Goal: Complete application form: Complete application form

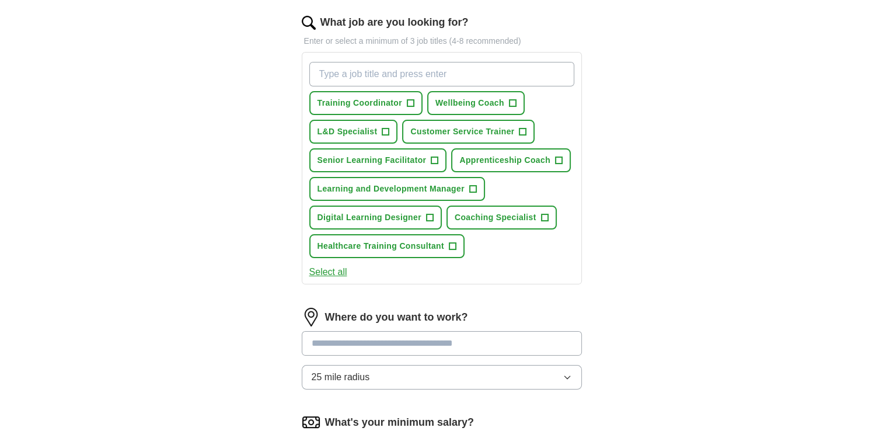
scroll to position [145, 0]
click at [402, 109] on span "Training Coordinator" at bounding box center [359, 103] width 85 height 12
click at [435, 109] on span "Wellbeing Coach" at bounding box center [469, 103] width 69 height 12
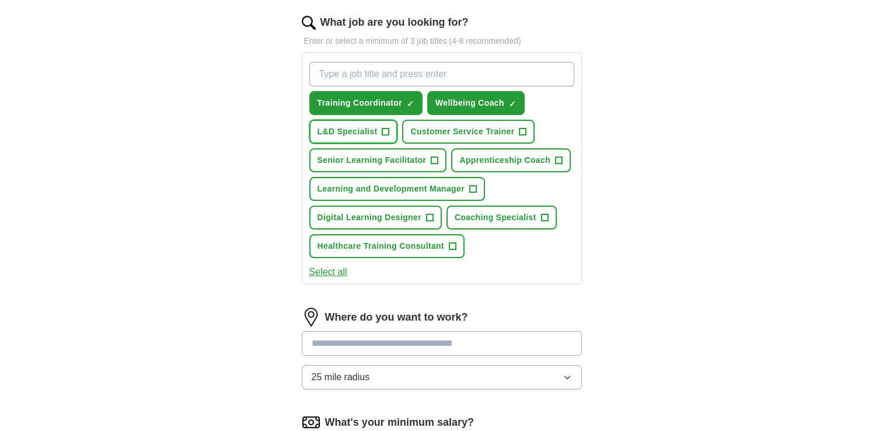
click at [378, 138] on span "L&D Specialist" at bounding box center [347, 131] width 60 height 12
click at [432, 138] on span "Customer Service Trainer" at bounding box center [462, 131] width 104 height 12
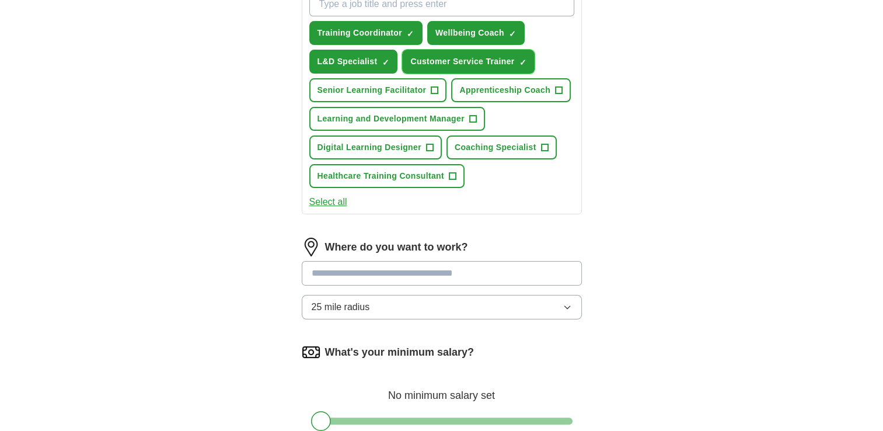
scroll to position [217, 0]
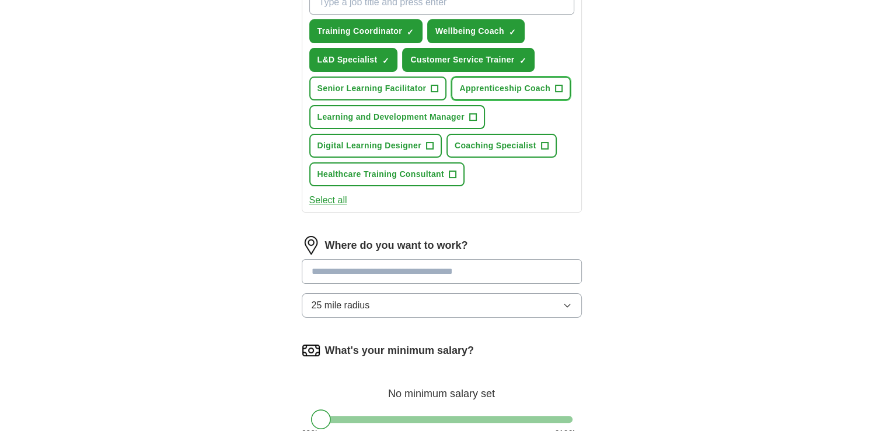
click at [555, 93] on span "+" at bounding box center [558, 88] width 7 height 9
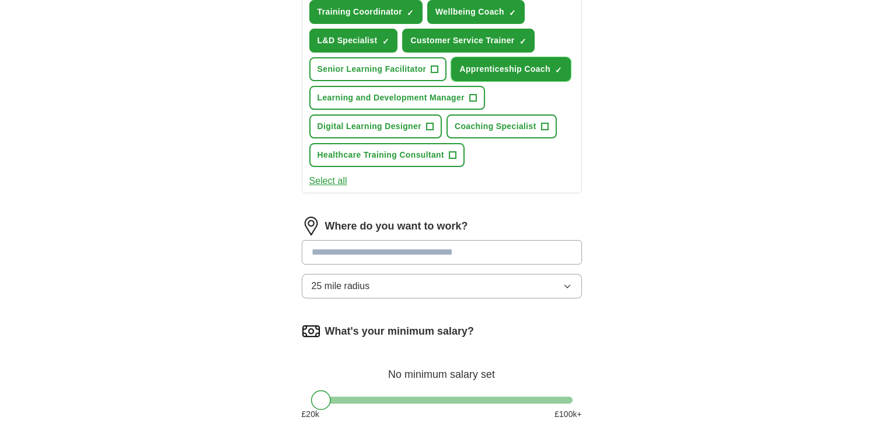
scroll to position [238, 0]
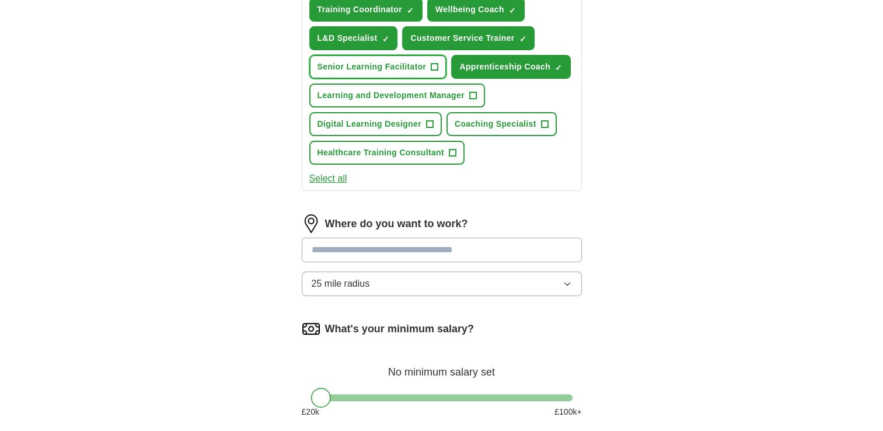
click at [447, 79] on button "Senior Learning Facilitator +" at bounding box center [378, 67] width 138 height 24
click at [541, 129] on span "+" at bounding box center [544, 124] width 7 height 9
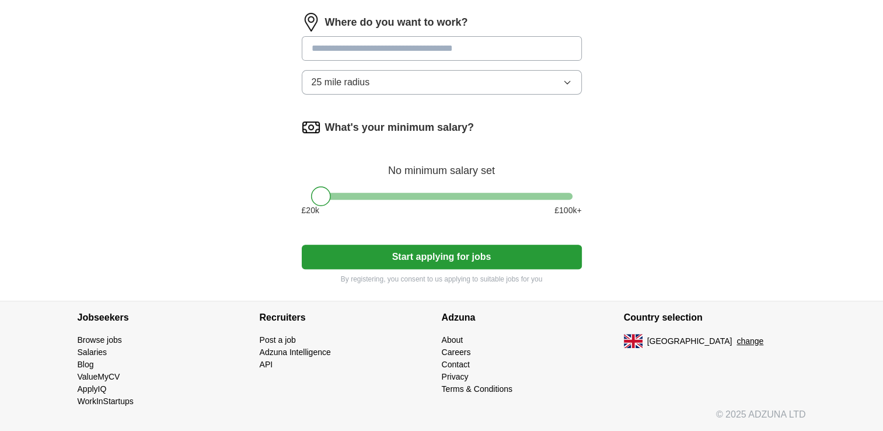
scroll to position [471, 0]
click at [475, 61] on input at bounding box center [442, 48] width 280 height 25
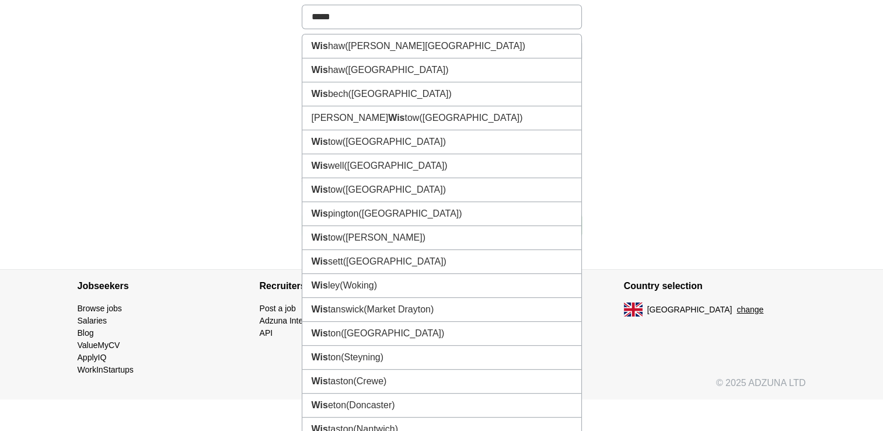
type input "******"
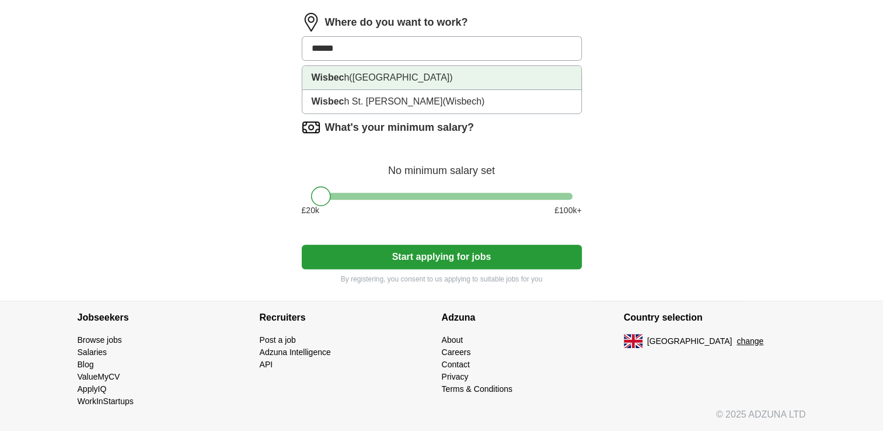
click at [409, 90] on li "Wisbec h ([GEOGRAPHIC_DATA])" at bounding box center [441, 78] width 279 height 24
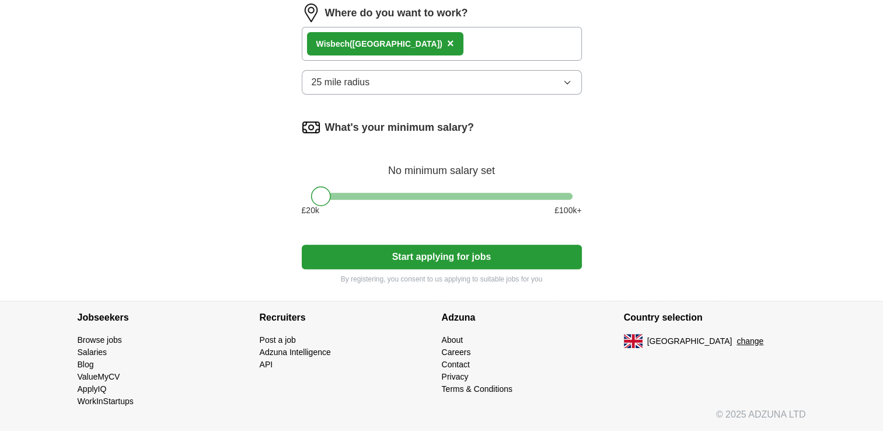
scroll to position [641, 0]
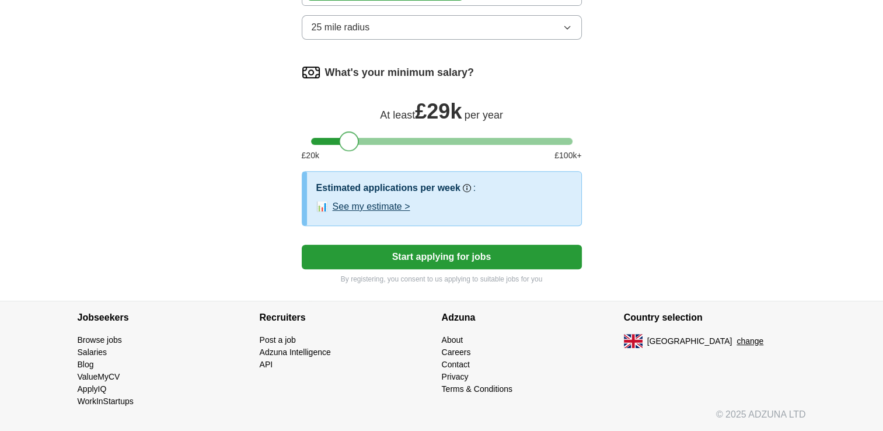
drag, startPoint x: 317, startPoint y: 274, endPoint x: 345, endPoint y: 279, distance: 28.5
click at [345, 151] on div at bounding box center [349, 141] width 20 height 20
click at [479, 269] on button "Start applying for jobs" at bounding box center [442, 257] width 280 height 25
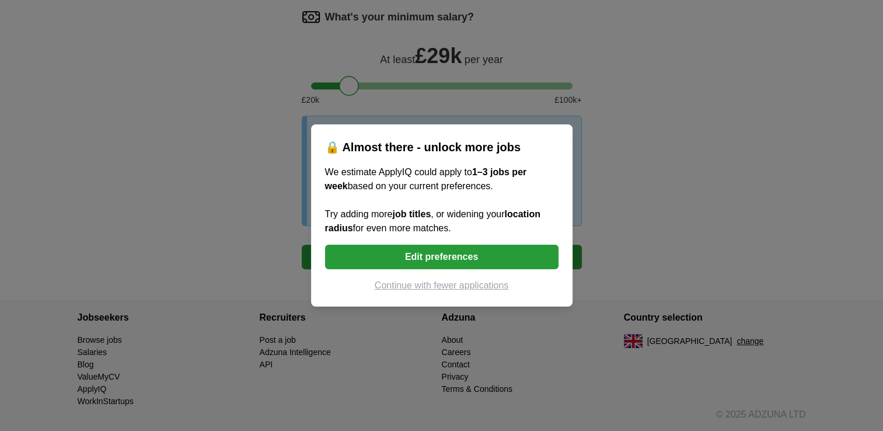
click at [505, 269] on button "Edit preferences" at bounding box center [441, 257] width 233 height 25
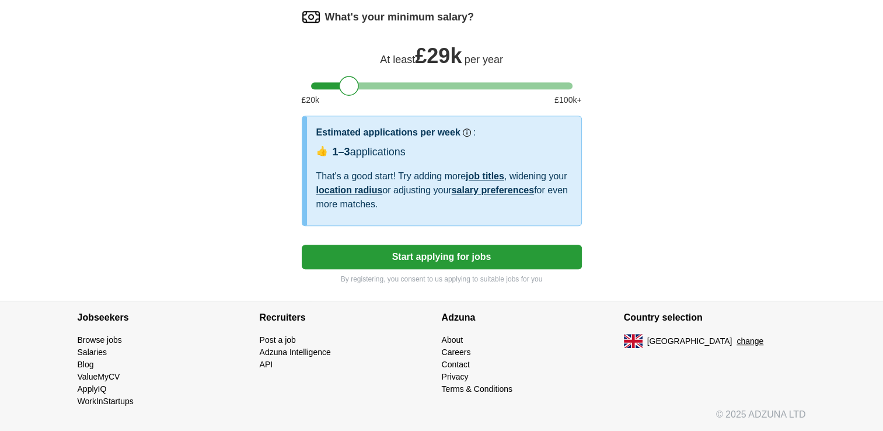
scroll to position [811, 0]
click at [444, 269] on button "Start applying for jobs" at bounding box center [442, 257] width 280 height 25
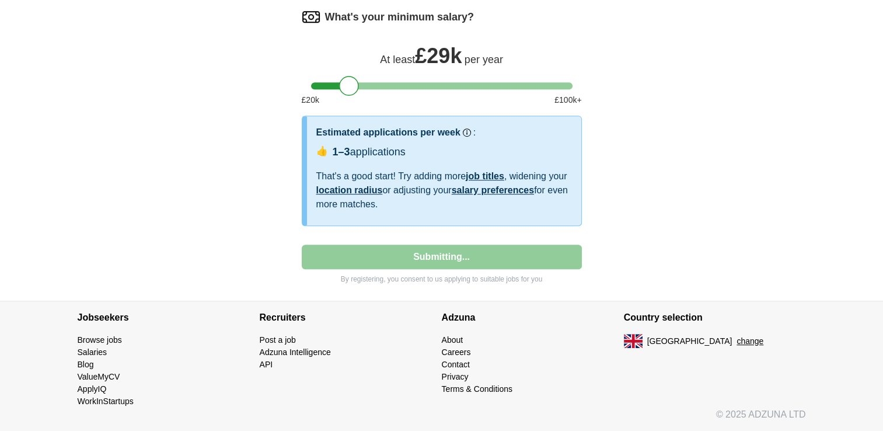
select select "**"
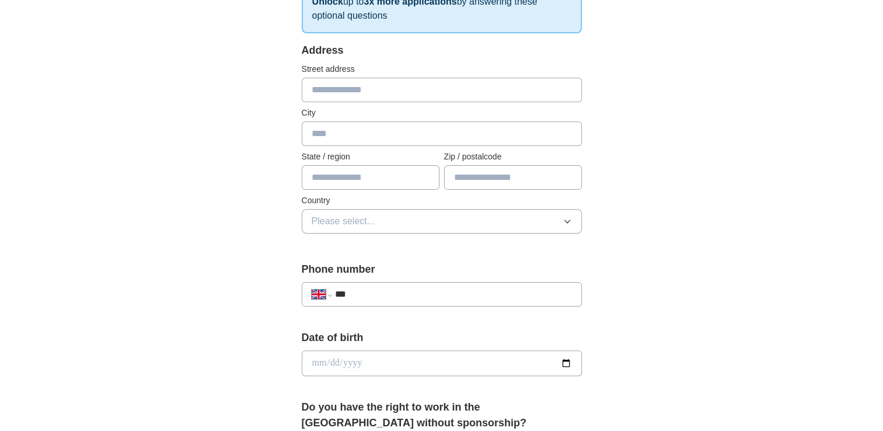
scroll to position [212, 0]
click at [420, 102] on input "text" at bounding box center [442, 89] width 280 height 25
type input "**********"
click at [373, 145] on input "text" at bounding box center [442, 133] width 280 height 25
type input "*******"
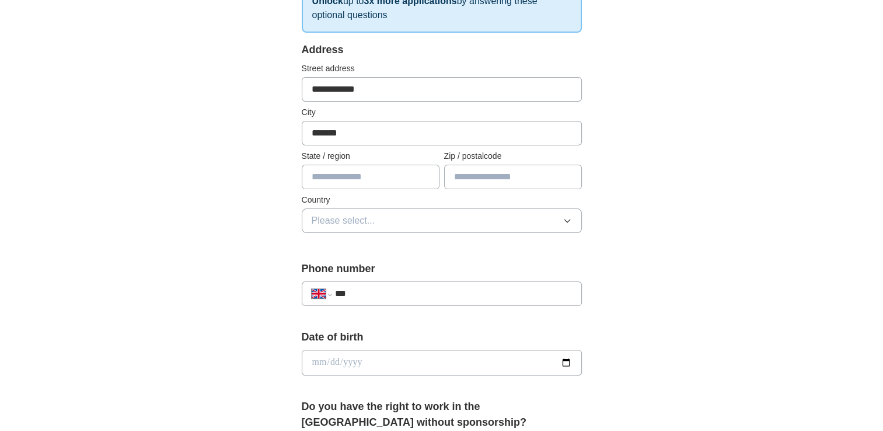
click at [344, 189] on input "text" at bounding box center [371, 177] width 138 height 25
type input "**********"
click at [469, 189] on input "text" at bounding box center [513, 177] width 138 height 25
type input "********"
click at [430, 233] on button "Please select..." at bounding box center [442, 220] width 280 height 25
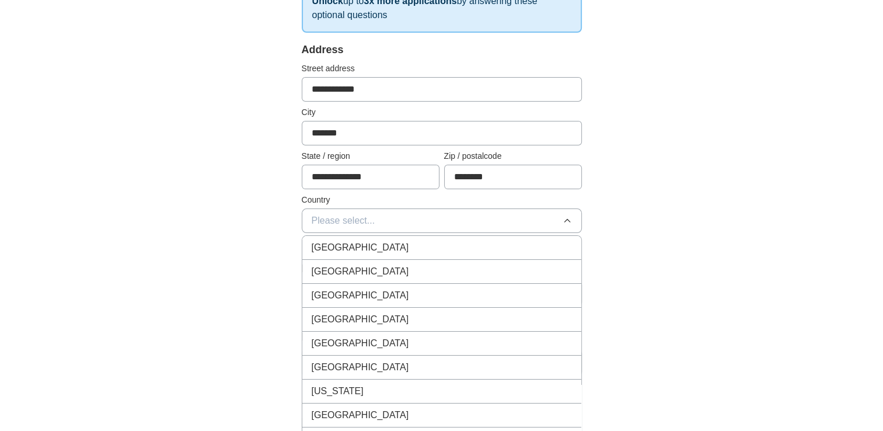
click at [411, 254] on div "[GEOGRAPHIC_DATA]" at bounding box center [442, 247] width 260 height 14
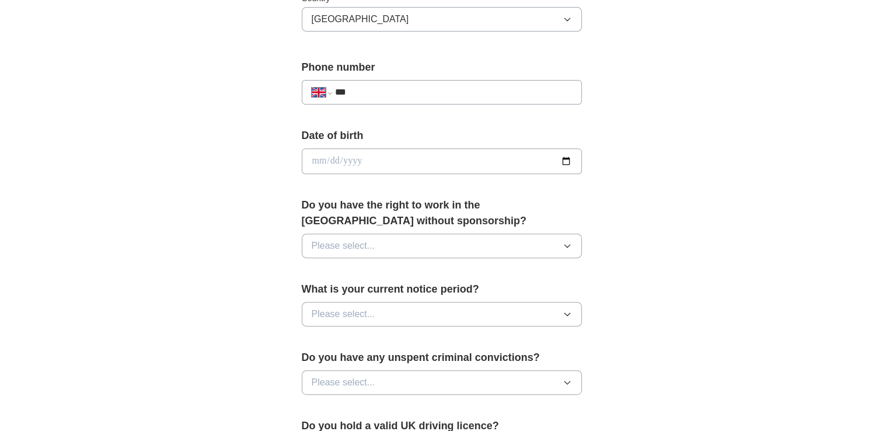
scroll to position [415, 0]
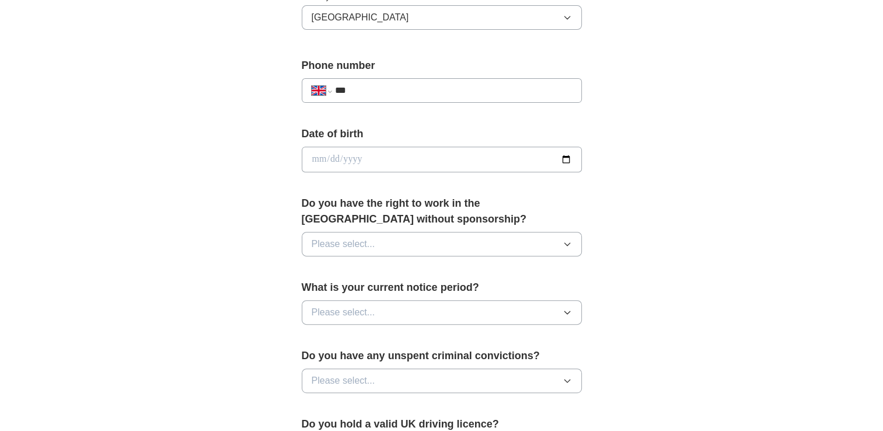
click at [324, 172] on input "date" at bounding box center [442, 159] width 280 height 26
type input "**********"
click at [389, 97] on input "***" at bounding box center [452, 90] width 237 height 14
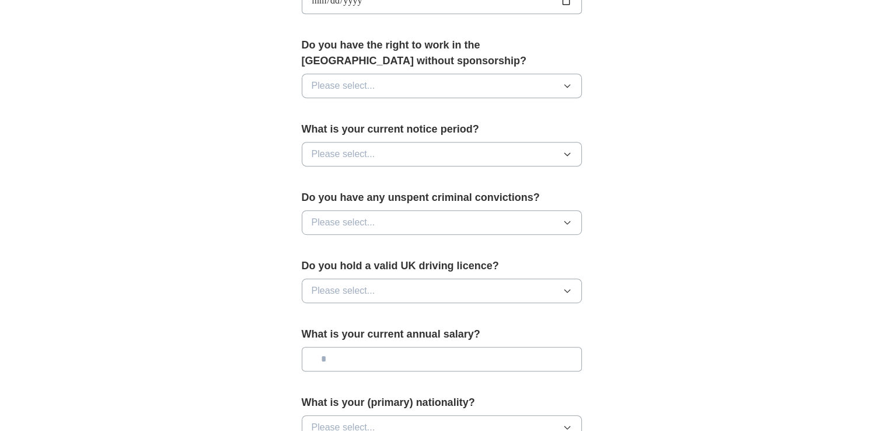
scroll to position [576, 0]
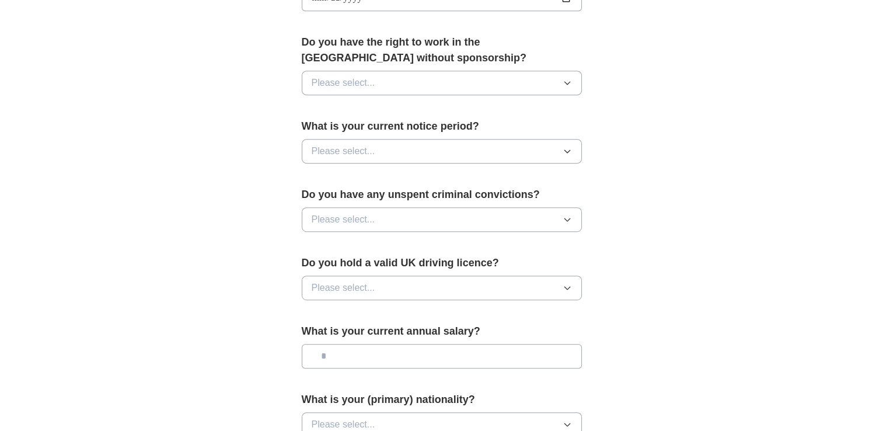
type input "**********"
click at [530, 95] on button "Please select..." at bounding box center [442, 83] width 280 height 25
click at [495, 117] on div "Yes" at bounding box center [442, 110] width 260 height 14
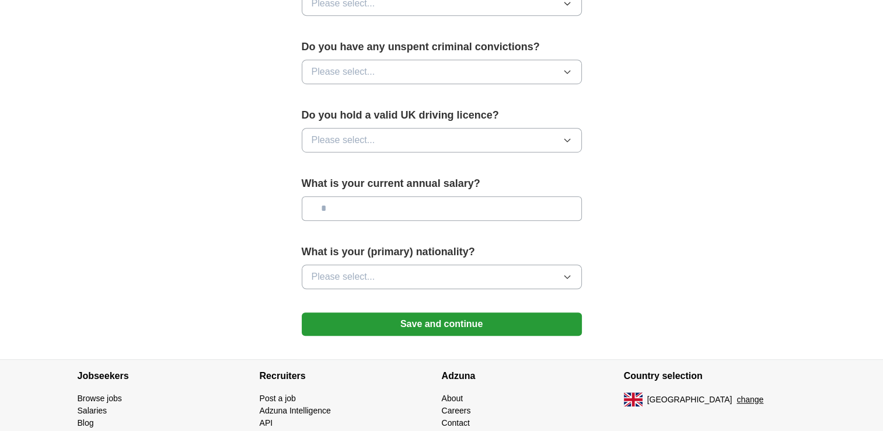
scroll to position [728, 0]
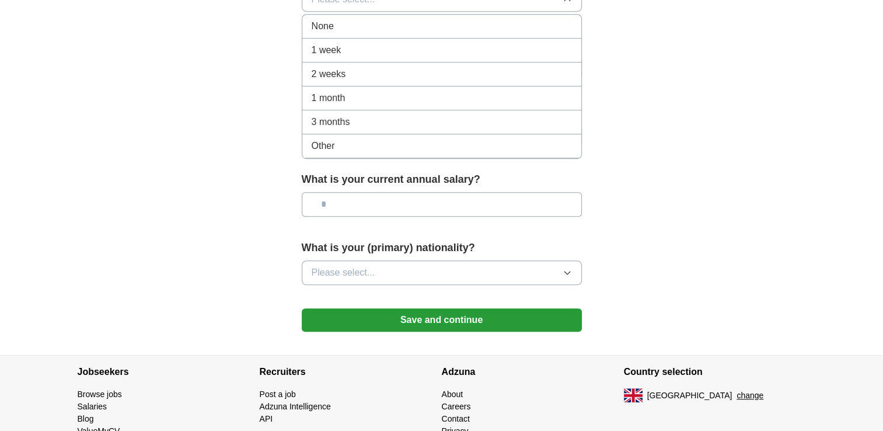
click at [514, 33] on div "None" at bounding box center [442, 26] width 260 height 14
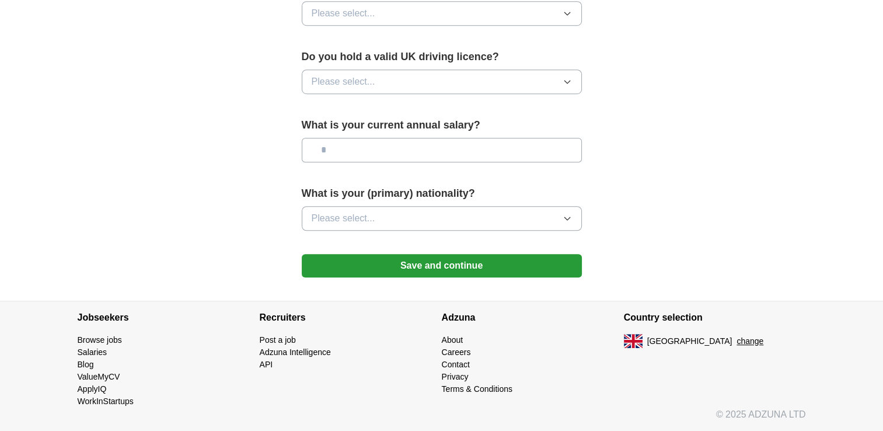
scroll to position [843, 0]
click at [575, 26] on button "Please select..." at bounding box center [442, 13] width 280 height 25
click at [527, 71] on div "No" at bounding box center [442, 64] width 260 height 14
click at [543, 94] on button "Please select..." at bounding box center [442, 81] width 280 height 25
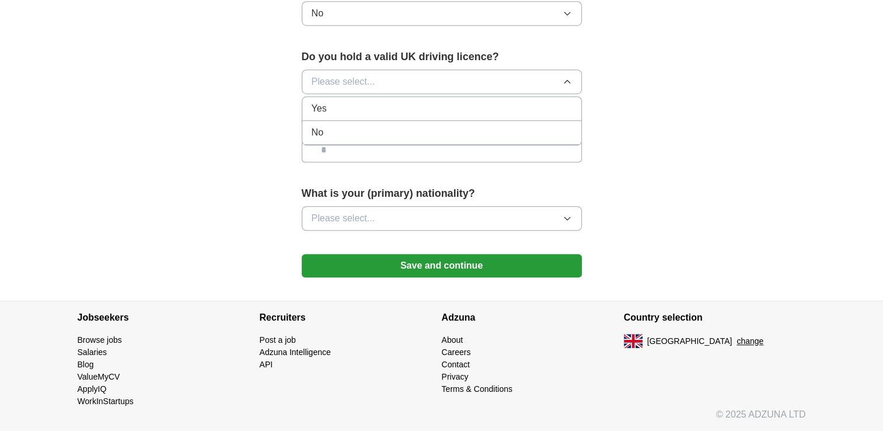
click at [521, 116] on div "Yes" at bounding box center [442, 109] width 260 height 14
click at [506, 162] on input "text" at bounding box center [442, 150] width 280 height 25
type input "*******"
click at [537, 206] on button "Please select..." at bounding box center [442, 218] width 280 height 25
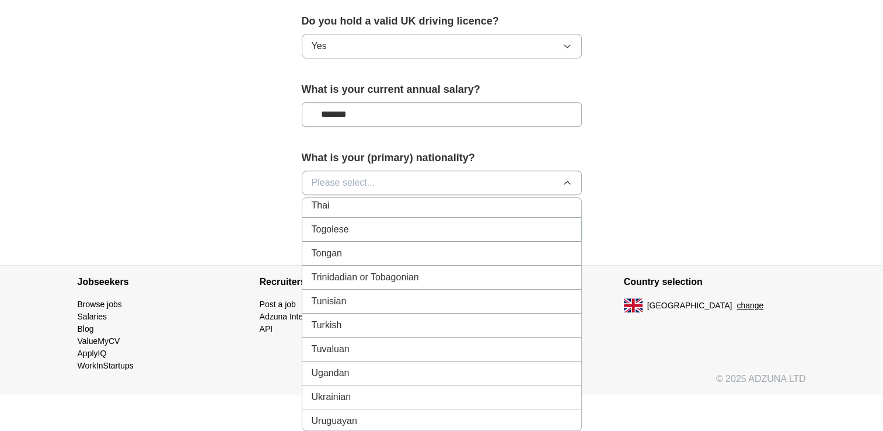
scroll to position [4218, 0]
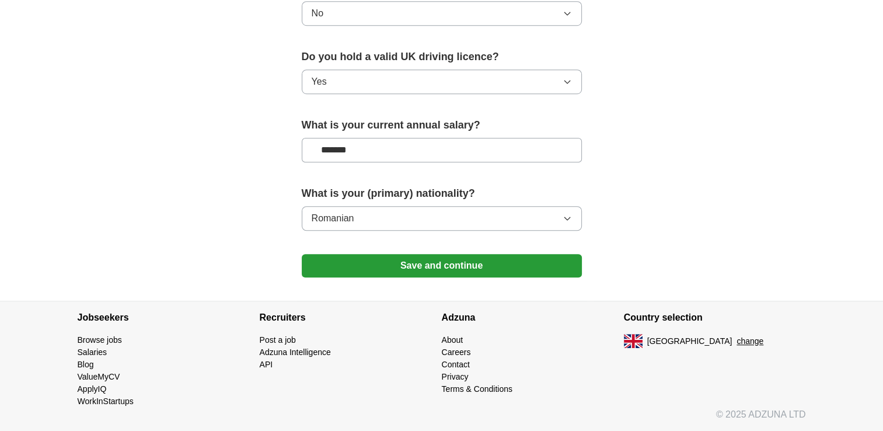
click at [491, 254] on button "Save and continue" at bounding box center [442, 265] width 280 height 23
